Goal: Information Seeking & Learning: Check status

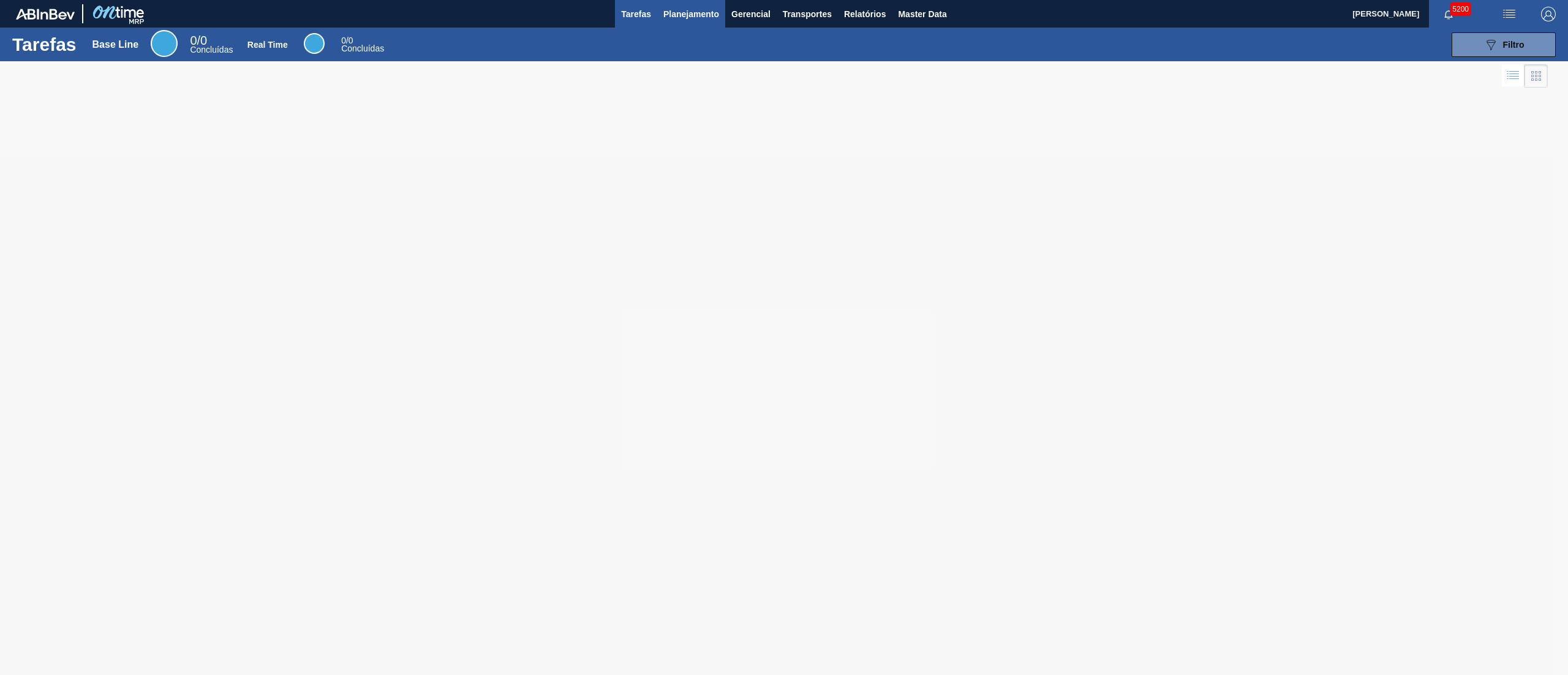
click at [665, 7] on span "Planejamento" at bounding box center [691, 14] width 56 height 14
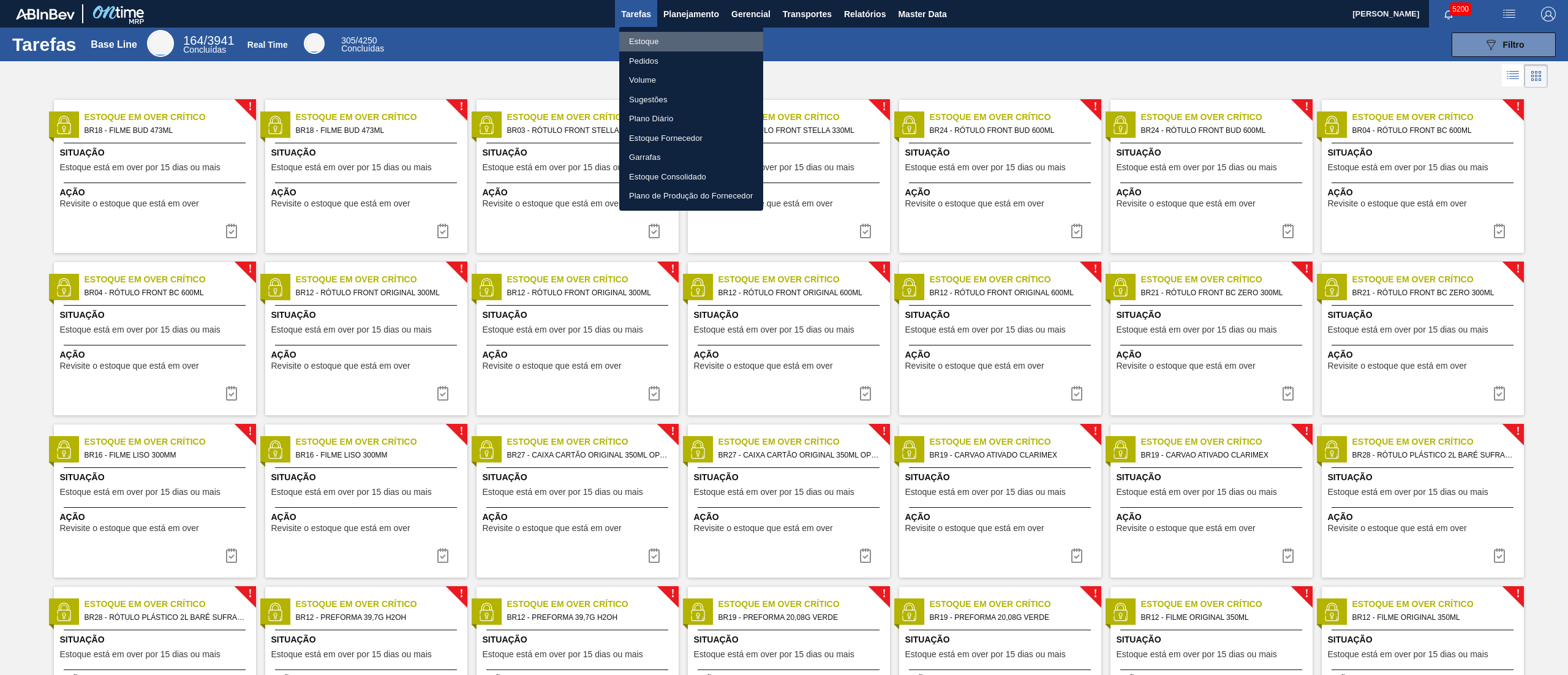
click at [642, 35] on li "Estoque" at bounding box center [691, 41] width 144 height 19
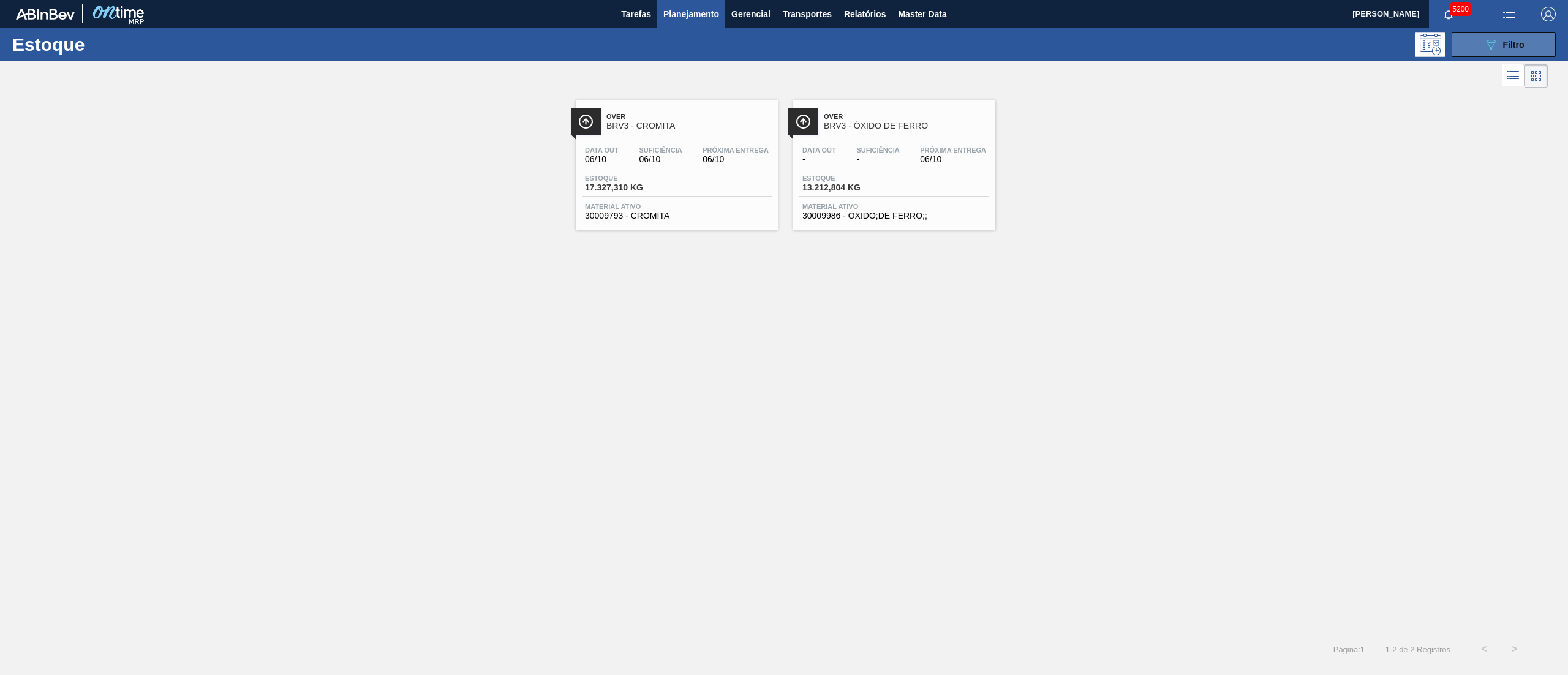
click at [1515, 41] on span "Filtro" at bounding box center [1513, 45] width 21 height 10
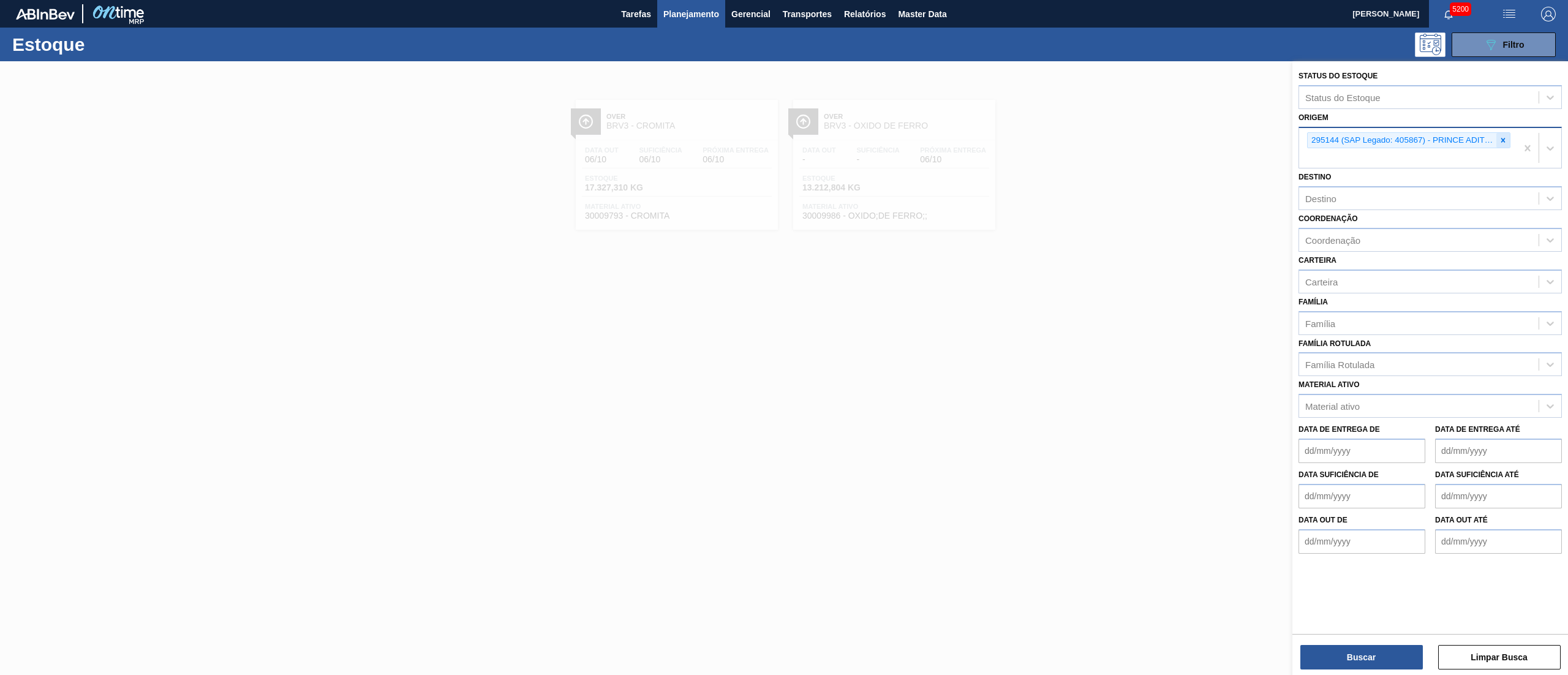
click at [1505, 139] on icon at bounding box center [1503, 140] width 8 height 8
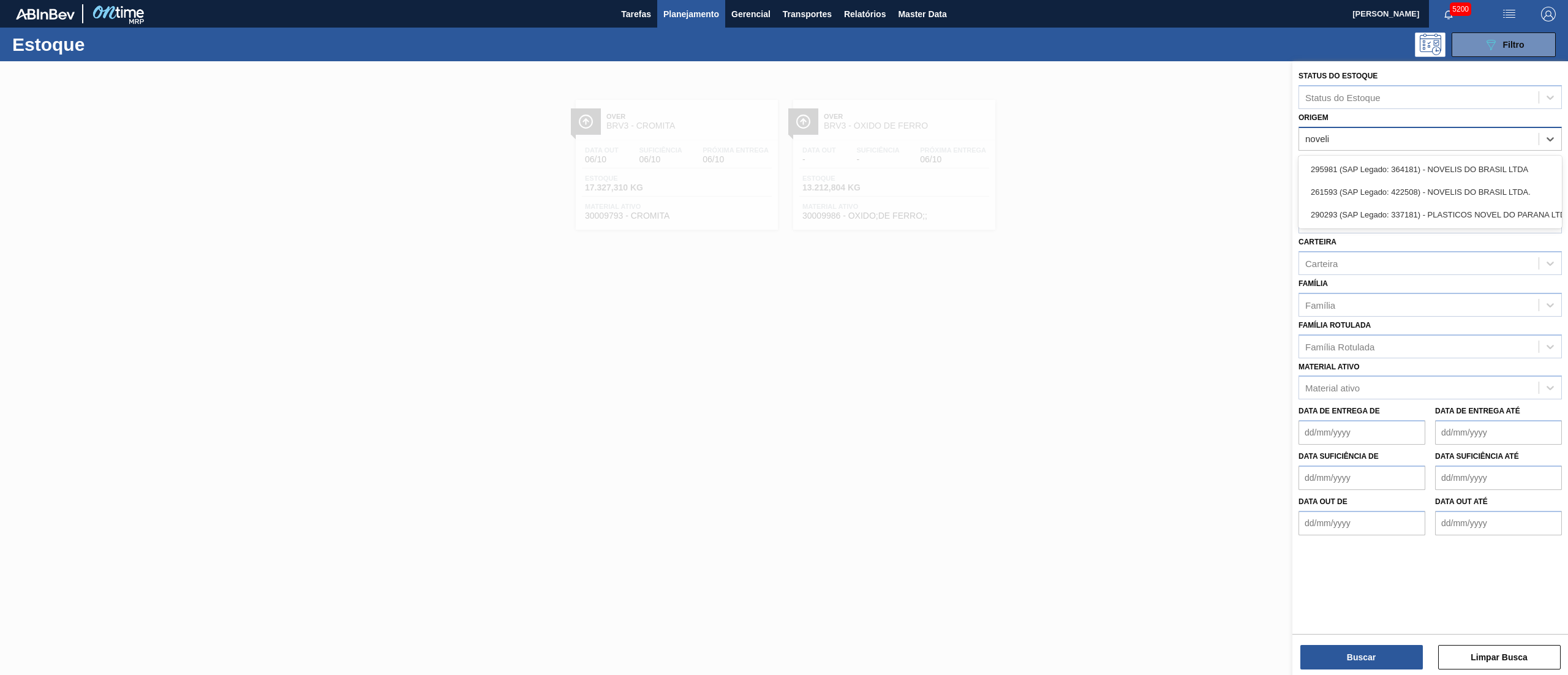
type input "novelis"
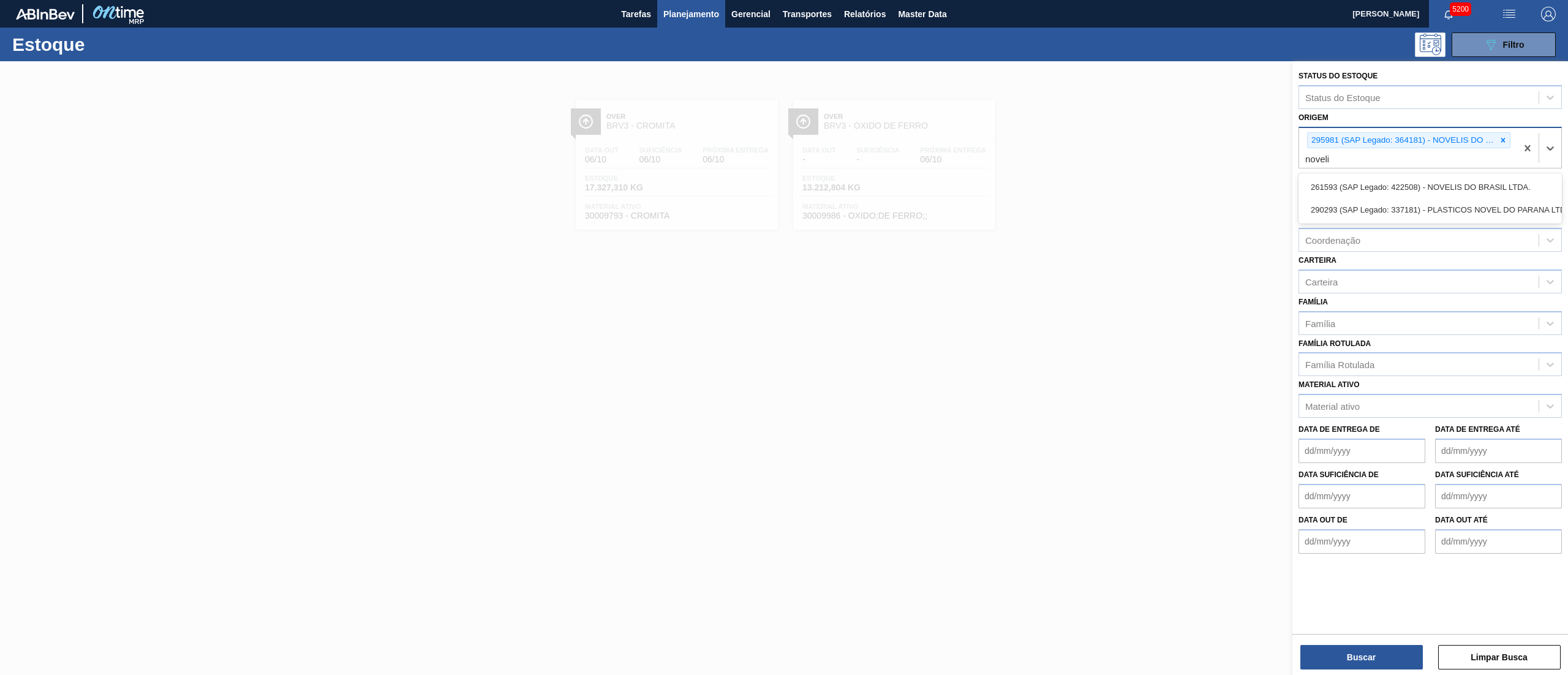
type input "novelis"
drag, startPoint x: 1349, startPoint y: 188, endPoint x: 1341, endPoint y: 188, distance: 8.0
click at [1345, 188] on div "261593 (SAP Legado: 422508) - NOVELIS DO BRASIL LTDA." at bounding box center [1431, 187] width 264 height 23
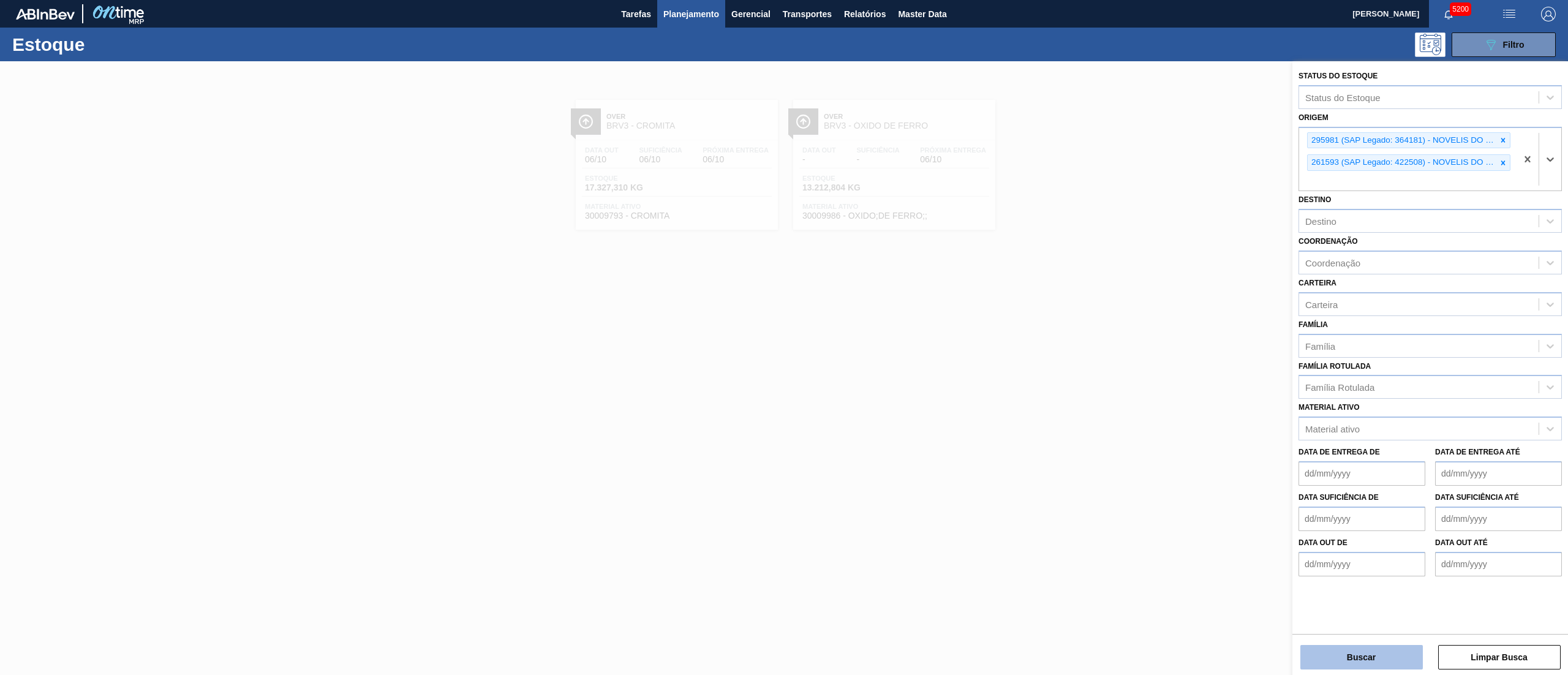
click at [1348, 662] on button "Buscar" at bounding box center [1362, 658] width 123 height 25
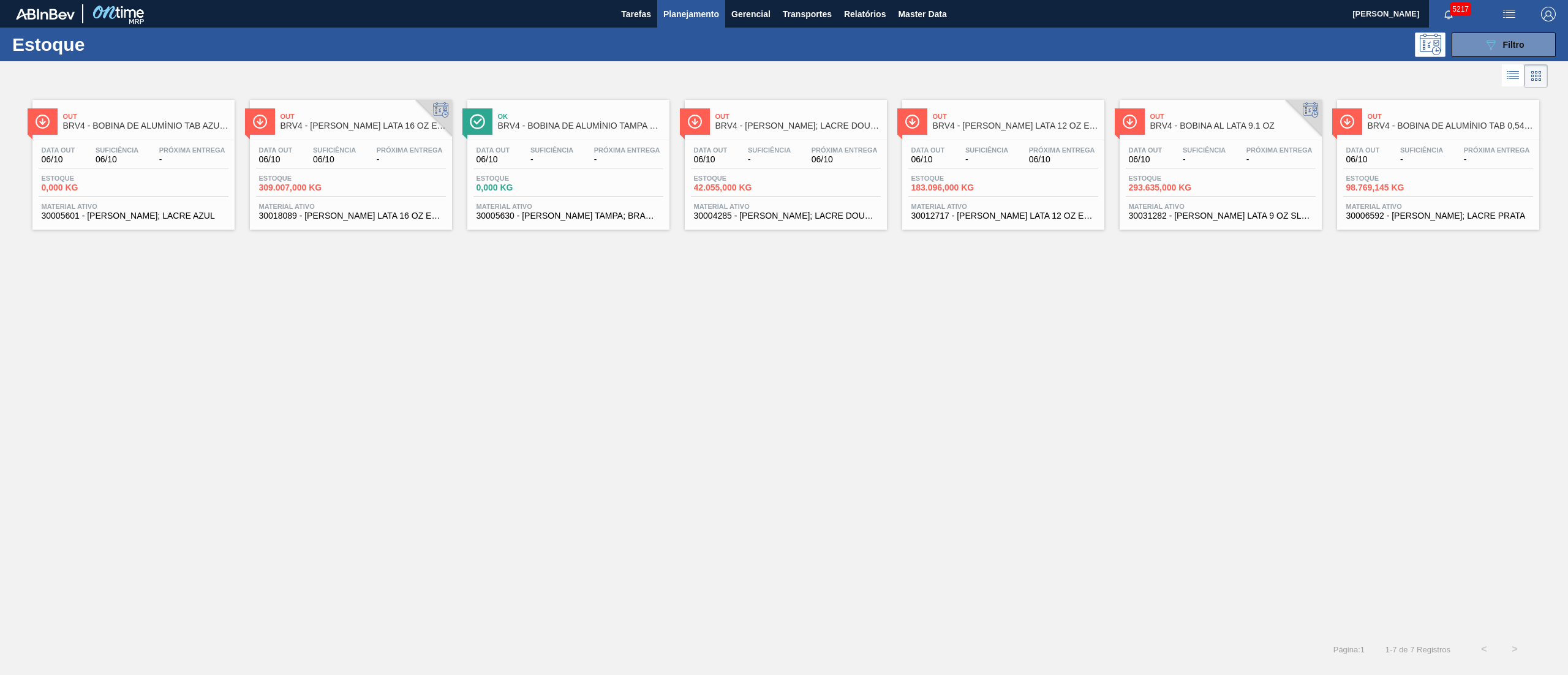
click at [188, 387] on div "Out BRV4 - BOBINA DE ALUMÍNIO TAB AZUL 0,254 X 84,73 MM Data [DATE] Suficiência…" at bounding box center [784, 362] width 1568 height 543
click at [379, 411] on div "Out BRV4 - BOBINA DE ALUMÍNIO TAB AZUL 0,254 X 84,73 MM Data [DATE] Suficiência…" at bounding box center [784, 362] width 1568 height 543
